Goal: Task Accomplishment & Management: Use online tool/utility

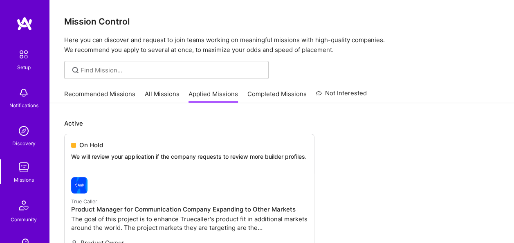
click at [17, 168] on img at bounding box center [24, 167] width 16 height 16
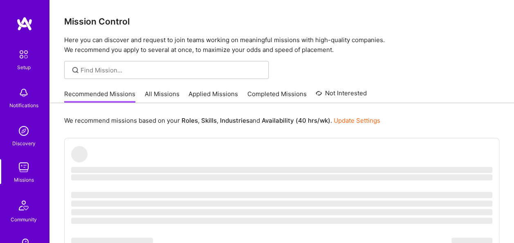
click at [167, 92] on link "All Missions" at bounding box center [162, 95] width 35 height 13
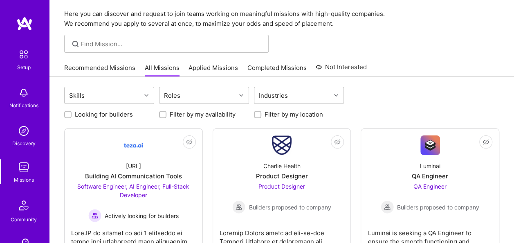
scroll to position [27, 0]
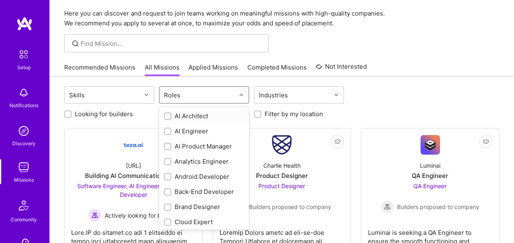
click at [230, 92] on div "Roles" at bounding box center [197, 95] width 76 height 16
click at [167, 145] on input "checkbox" at bounding box center [168, 147] width 6 height 6
checkbox input "true"
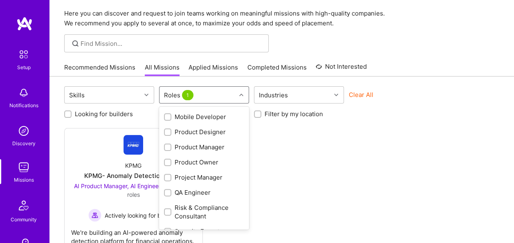
scroll to position [319, 0]
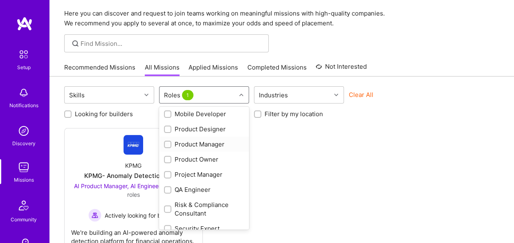
click at [169, 145] on input "checkbox" at bounding box center [168, 145] width 6 height 6
checkbox input "true"
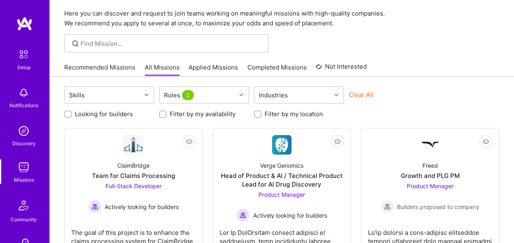
click at [441, 107] on div "Looking for builders Filter by my availability Filter by my location" at bounding box center [281, 111] width 435 height 13
click at [68, 114] on input "Looking for builders" at bounding box center [69, 115] width 6 height 6
checkbox input "true"
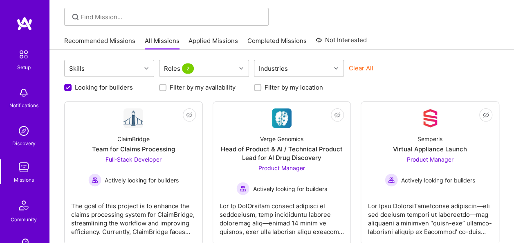
scroll to position [53, 0]
click at [257, 88] on input "Filter by my location" at bounding box center [258, 88] width 6 height 6
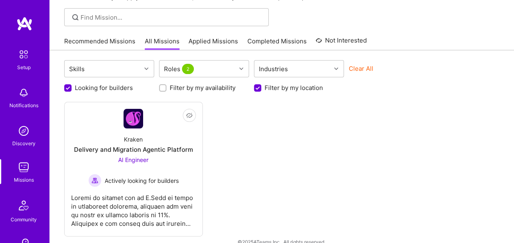
click at [257, 88] on input "Filter by my location" at bounding box center [258, 88] width 7 height 7
checkbox input "false"
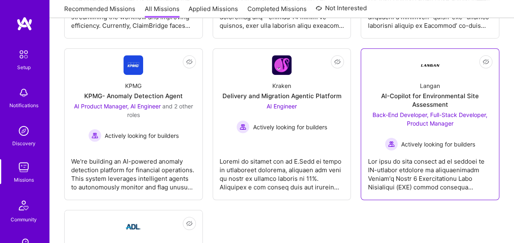
scroll to position [259, 0]
click at [438, 118] on div "Back-End Developer, Full-Stack Developer, Product Manager Actively looking for …" at bounding box center [429, 131] width 125 height 40
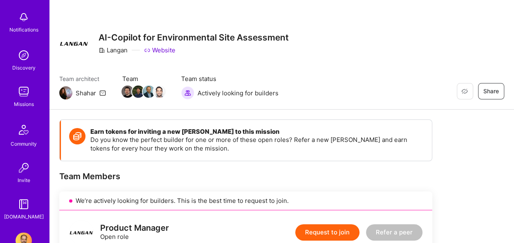
scroll to position [98, 0]
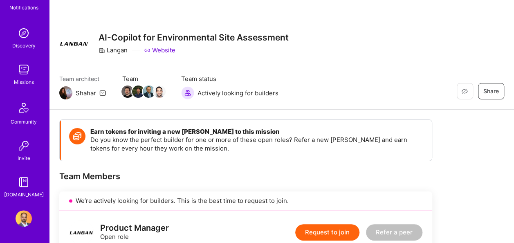
click at [25, 65] on img at bounding box center [24, 69] width 16 height 16
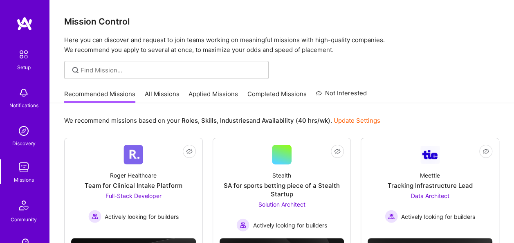
click at [209, 91] on link "Applied Missions" at bounding box center [212, 95] width 49 height 13
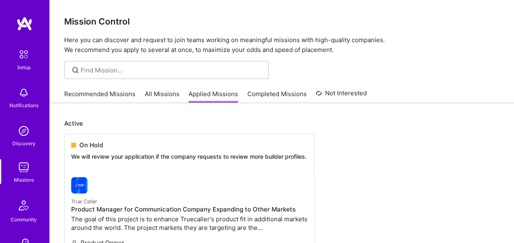
click at [83, 92] on link "Recommended Missions" at bounding box center [99, 95] width 71 height 13
